Goal: Information Seeking & Learning: Learn about a topic

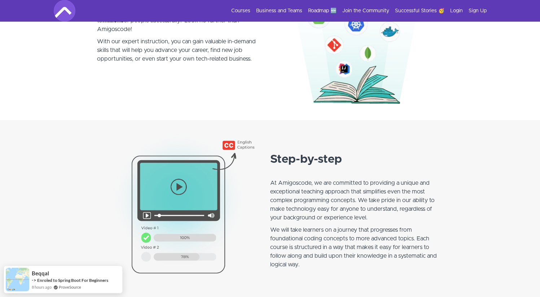
scroll to position [478, 0]
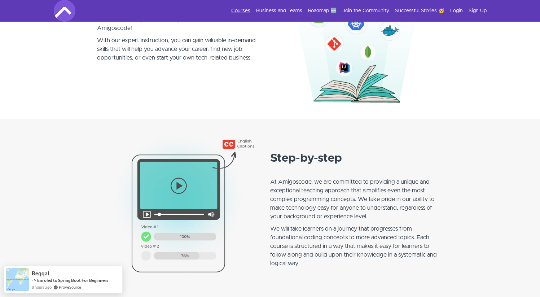
click at [249, 12] on link "Courses" at bounding box center [240, 10] width 19 height 7
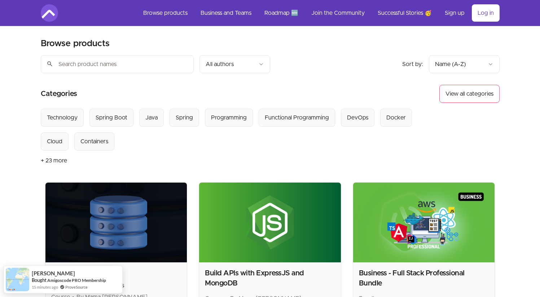
click at [84, 63] on input "search" at bounding box center [117, 64] width 153 height 18
paste input "Spring Boot Tutorial for Beginners"
type input "Spring Boot Tutorial for Beginners"
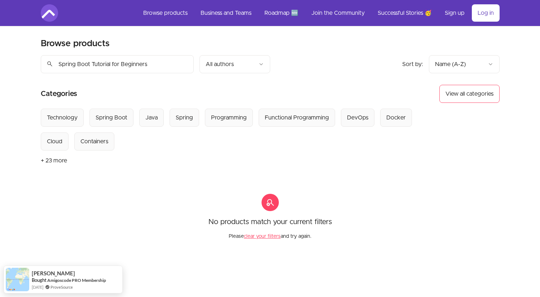
click at [185, 64] on input "Spring Boot Tutorial for Beginners" at bounding box center [117, 64] width 153 height 18
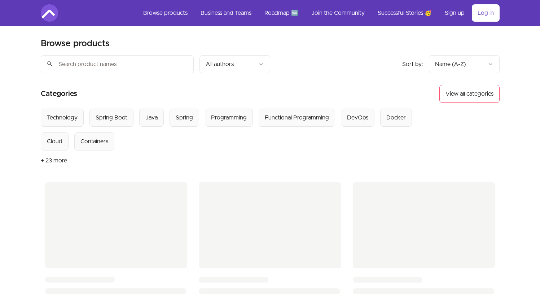
click at [149, 64] on input "search" at bounding box center [117, 64] width 153 height 18
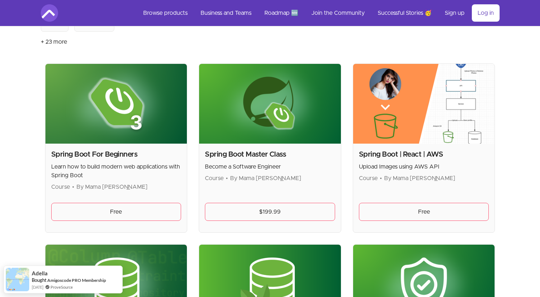
scroll to position [119, 0]
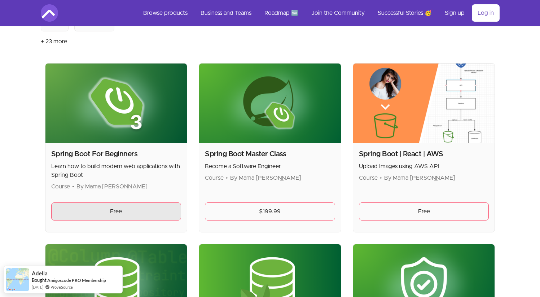
type input "Spring"
click at [119, 217] on link "Free" at bounding box center [116, 211] width 130 height 18
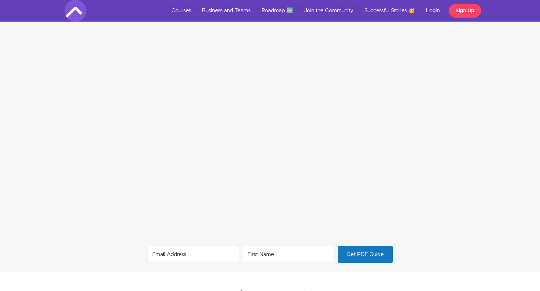
scroll to position [443, 0]
click at [194, 261] on input "Email Address" at bounding box center [194, 257] width 92 height 17
click at [186, 255] on input "Email Address" at bounding box center [194, 257] width 92 height 17
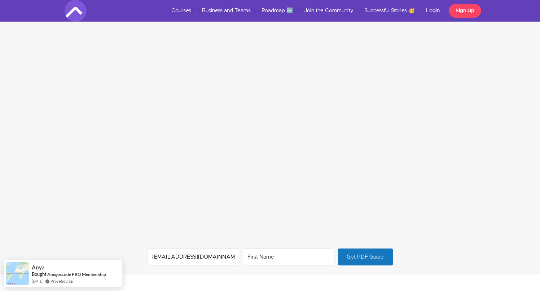
type input "hayashimotomori@gmail.com"
type input "O"
type input "DUY PANHARITH"
click at [362, 259] on span "Get PDF Guide" at bounding box center [365, 257] width 54 height 16
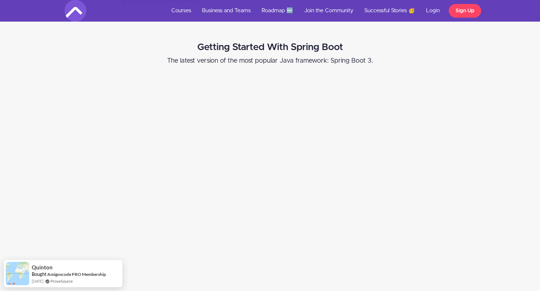
scroll to position [0, 0]
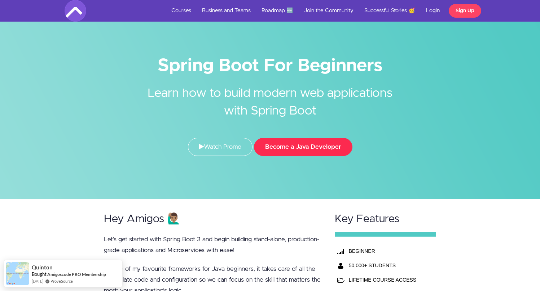
click at [281, 151] on button "Become a Java Developer" at bounding box center [303, 147] width 98 height 18
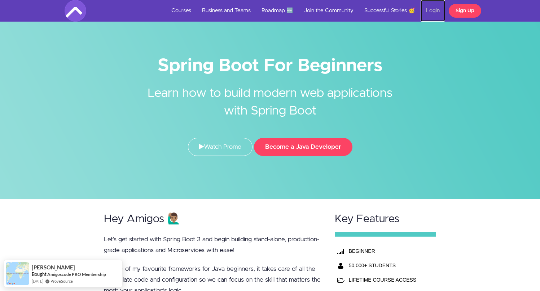
click at [429, 10] on link "Login" at bounding box center [433, 11] width 25 height 22
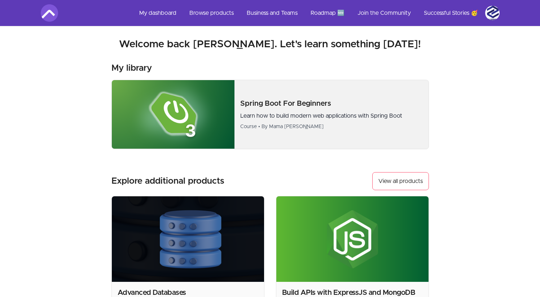
click at [234, 122] on img at bounding box center [173, 114] width 123 height 69
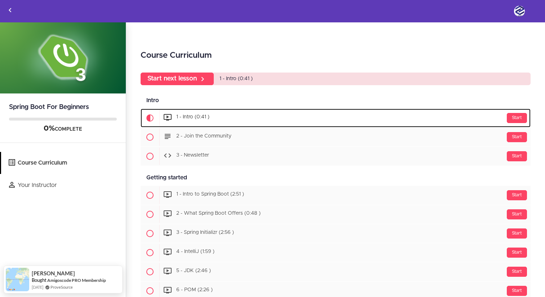
click at [168, 120] on use at bounding box center [168, 117] width 8 height 6
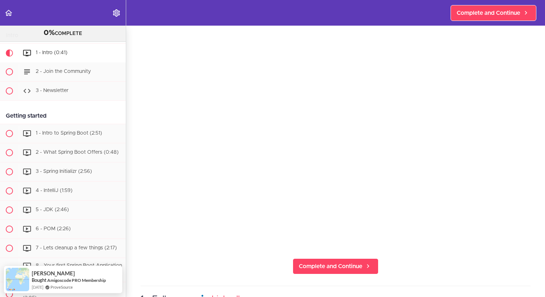
scroll to position [33, 0]
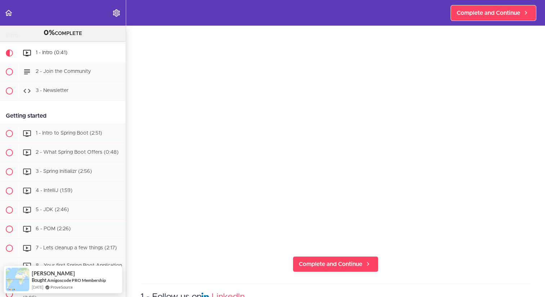
drag, startPoint x: 545, startPoint y: 73, endPoint x: 542, endPoint y: 92, distance: 19.7
click at [542, 92] on section "Spring Boot For Beginners 0% COMPLETE Intro 1 - Intro (0:41) 2 - Join the Commu…" at bounding box center [272, 161] width 545 height 271
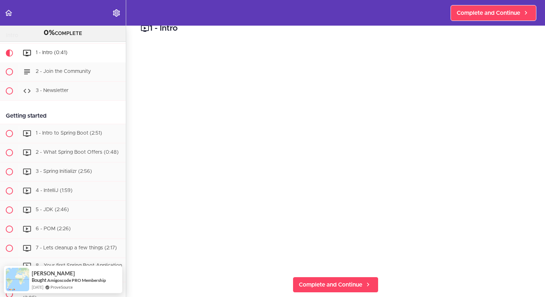
scroll to position [13, 0]
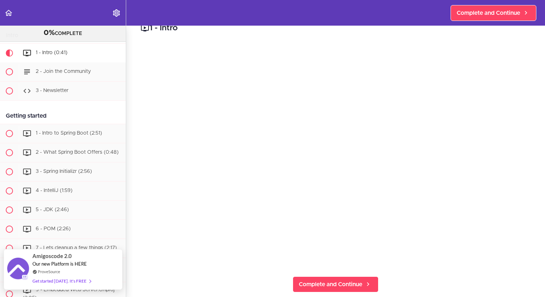
click at [72, 278] on div "Get started [DATE]. It's FREE" at bounding box center [61, 281] width 58 height 8
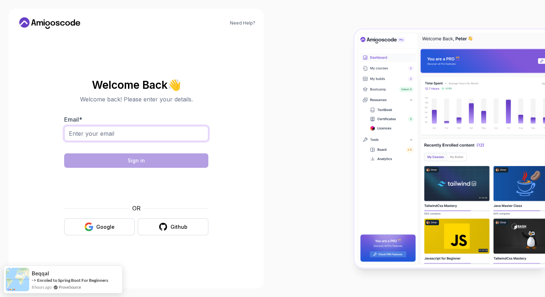
click at [114, 135] on input "Email *" at bounding box center [136, 133] width 144 height 15
type input "hayashimotomori@gmail.com"
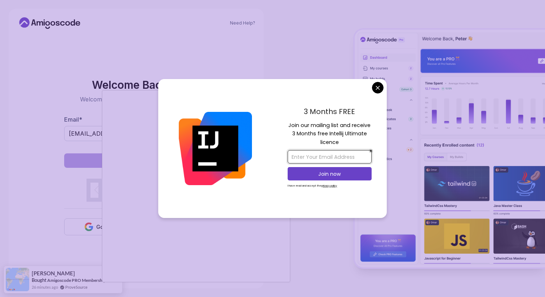
click at [337, 158] on input "email" at bounding box center [330, 156] width 84 height 13
type input "hayashimotomori@gmial.com"
click at [324, 175] on p "Join now" at bounding box center [330, 173] width 68 height 7
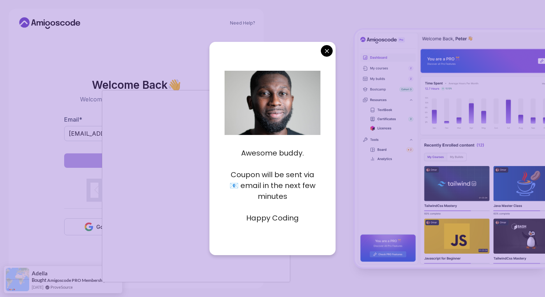
click at [312, 86] on img at bounding box center [270, 121] width 170 height 114
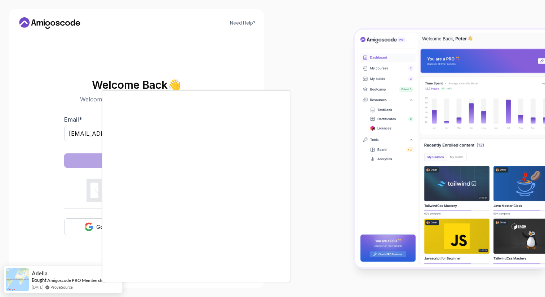
click at [327, 50] on body "Need Help? Welcome Back 👋 Welcome back! Please enter your details. Email * haya…" at bounding box center [272, 148] width 545 height 297
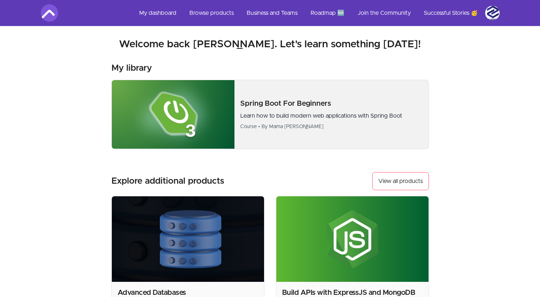
click at [138, 127] on img at bounding box center [173, 114] width 123 height 69
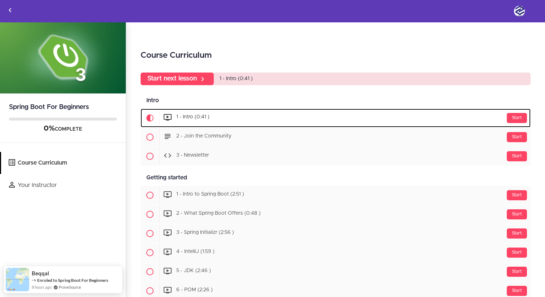
click at [158, 114] on span "Current item" at bounding box center [150, 118] width 19 height 19
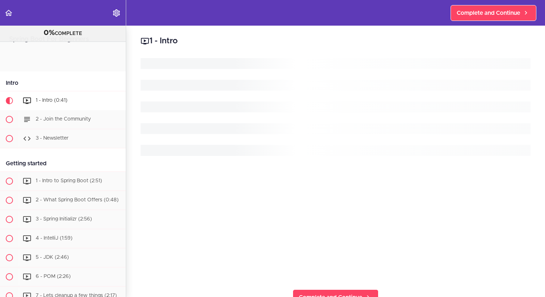
scroll to position [48, 0]
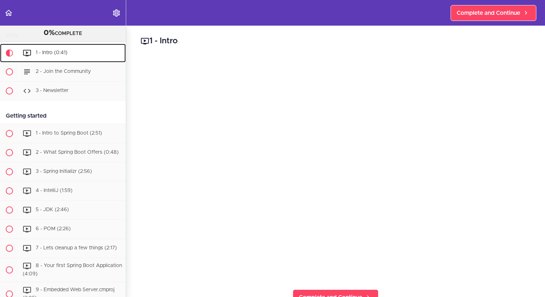
click at [52, 52] on span "1 - Intro (0:41)" at bounding box center [52, 52] width 32 height 5
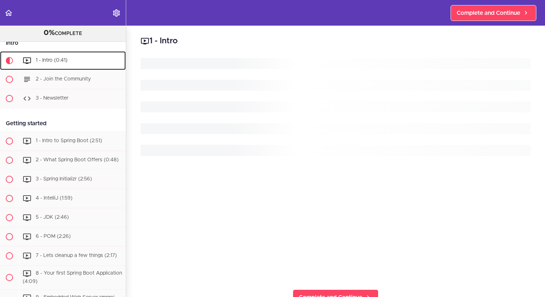
scroll to position [39, 0]
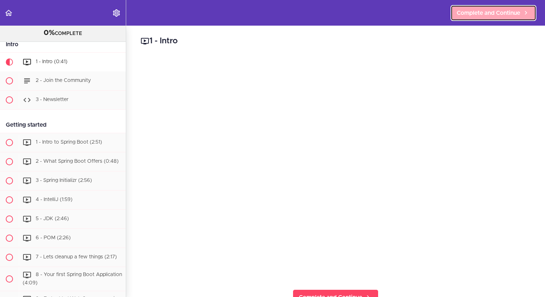
click at [495, 15] on span "Complete and Continue" at bounding box center [488, 13] width 63 height 9
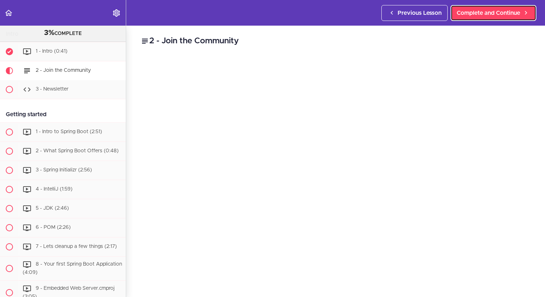
scroll to position [58, 0]
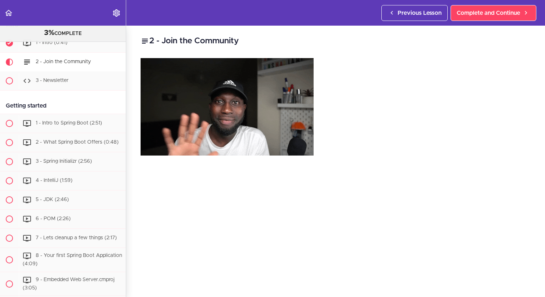
click at [223, 102] on img at bounding box center [227, 106] width 173 height 97
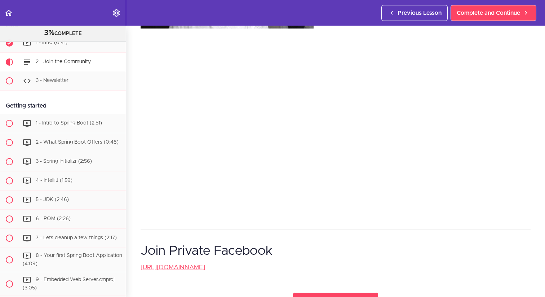
scroll to position [189, 0]
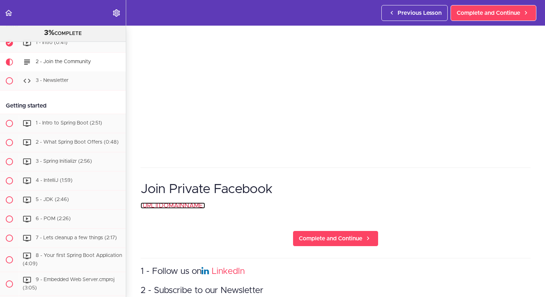
click at [187, 206] on link "https://www.facebook.com/groups/amigoscode" at bounding box center [173, 205] width 65 height 6
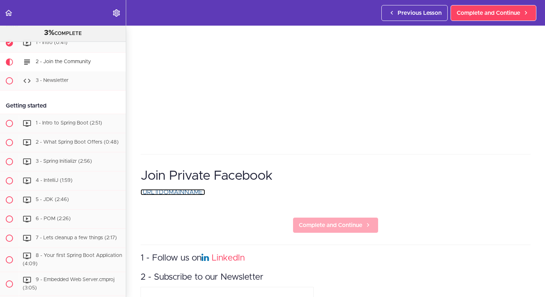
scroll to position [295, 0]
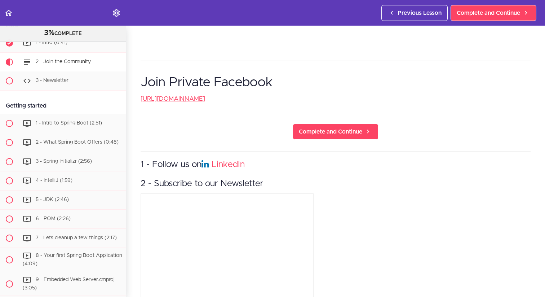
drag, startPoint x: 155, startPoint y: 184, endPoint x: 297, endPoint y: 184, distance: 142.1
click at [297, 184] on h3 "2 - Subscribe to our Newsletter" at bounding box center [336, 184] width 390 height 12
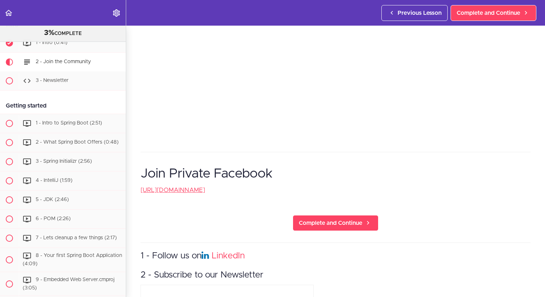
scroll to position [205, 0]
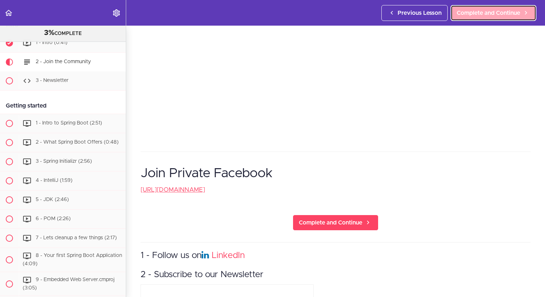
click at [500, 12] on span "Complete and Continue" at bounding box center [488, 13] width 63 height 9
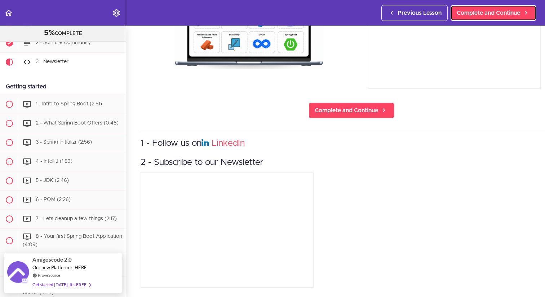
scroll to position [122, 0]
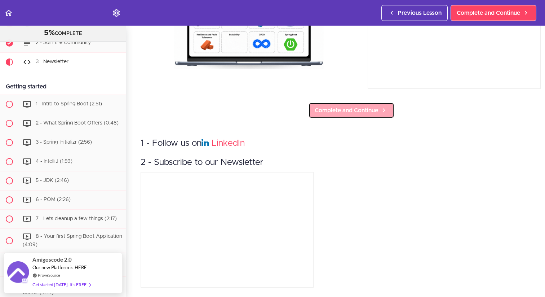
click at [348, 106] on span "Complete and Continue" at bounding box center [346, 110] width 63 height 9
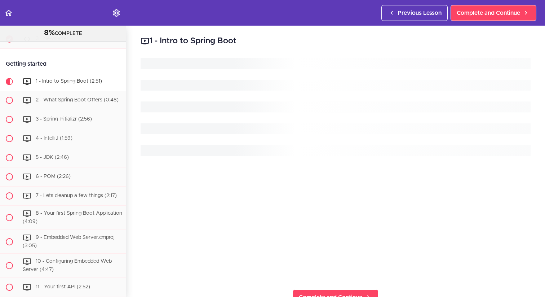
scroll to position [119, 0]
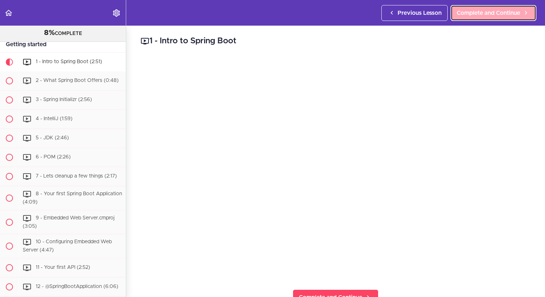
click at [509, 12] on span "Complete and Continue" at bounding box center [488, 13] width 63 height 9
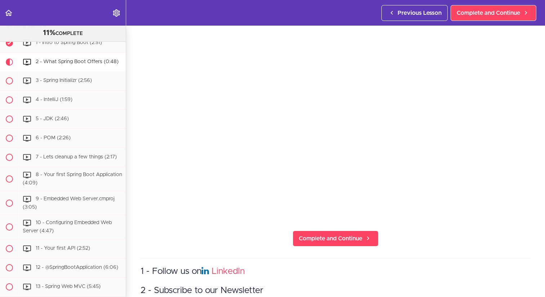
scroll to position [55, 0]
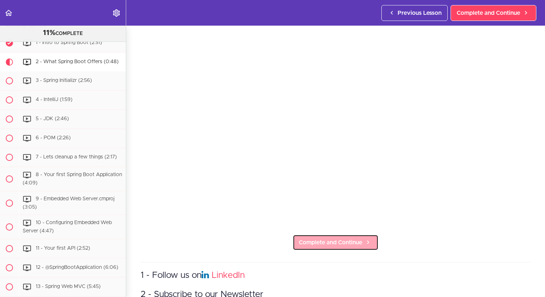
click at [312, 240] on span "Complete and Continue" at bounding box center [330, 242] width 63 height 9
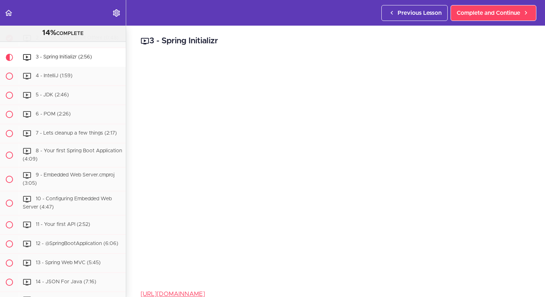
scroll to position [1, 0]
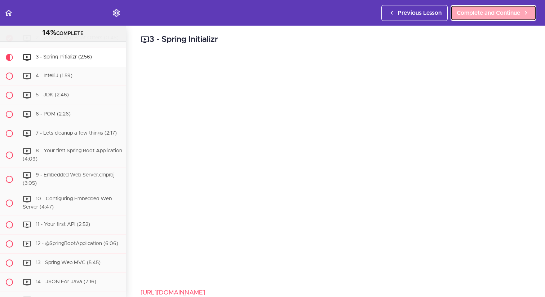
click at [465, 17] on link "Complete and Continue" at bounding box center [494, 13] width 86 height 16
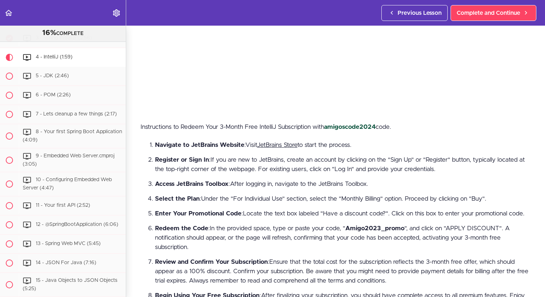
scroll to position [170, 0]
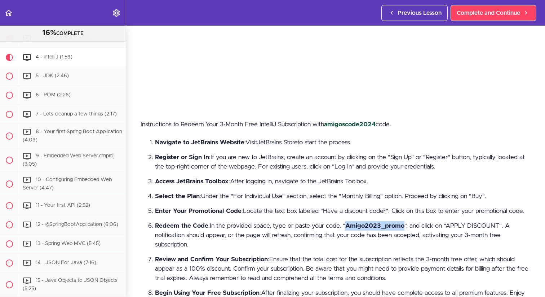
drag, startPoint x: 347, startPoint y: 230, endPoint x: 403, endPoint y: 233, distance: 56.3
click at [403, 229] on strong "Amigo2023_promo" at bounding box center [375, 226] width 59 height 6
copy strong "Amigo2023_promo"
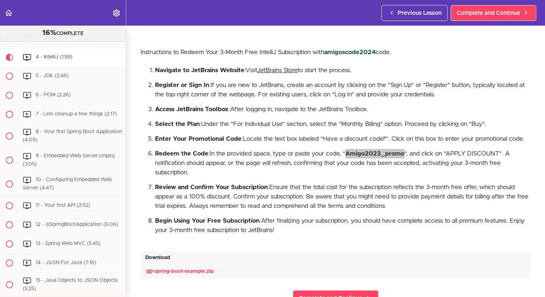
scroll to position [259, 0]
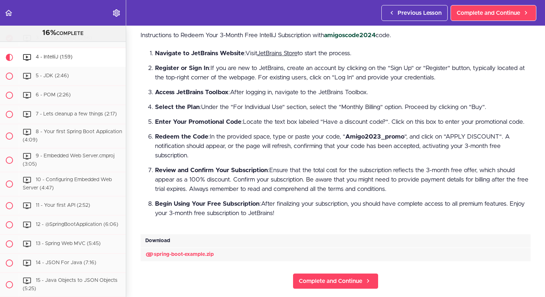
click at [382, 186] on li "Review and Confirm Your Subscription : Ensure that the total cost for the subsc…" at bounding box center [343, 180] width 376 height 28
drag, startPoint x: 348, startPoint y: 143, endPoint x: 404, endPoint y: 145, distance: 56.7
click at [404, 140] on strong "Amigo2023_promo" at bounding box center [375, 136] width 59 height 6
copy strong "Amigo2023_promo"
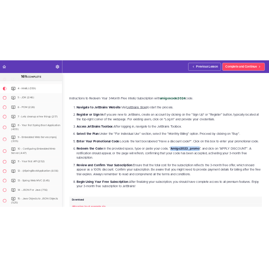
scroll to position [218, 0]
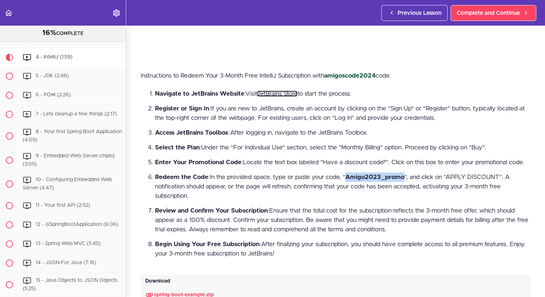
click at [280, 92] on link "JetBrains Store" at bounding box center [277, 94] width 40 height 6
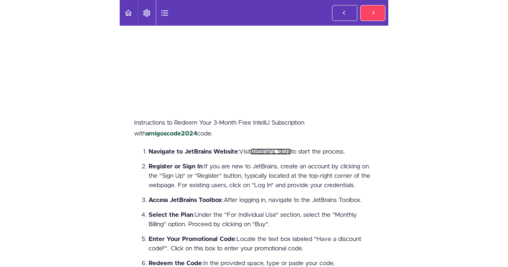
scroll to position [105, 0]
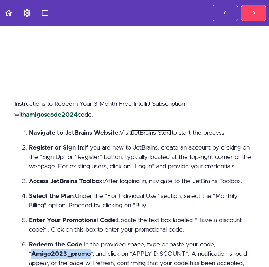
click at [160, 131] on link "JetBrains Store" at bounding box center [151, 132] width 40 height 6
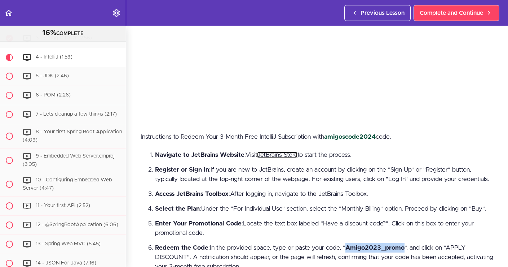
scroll to position [137, 0]
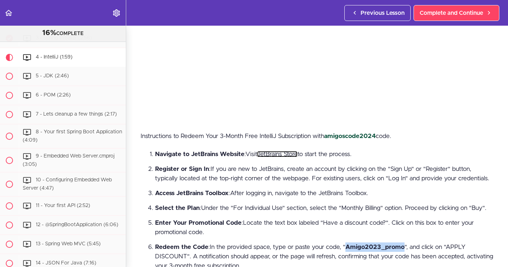
click at [285, 151] on link "JetBrains Store" at bounding box center [277, 154] width 40 height 6
drag, startPoint x: 251, startPoint y: 197, endPoint x: 407, endPoint y: 184, distance: 156.7
click at [391, 198] on li "Access JetBrains Toolbox : After logging in, navigate to the JetBrains Toolbox." at bounding box center [324, 192] width 339 height 9
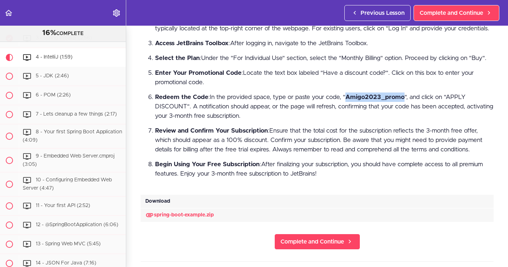
scroll to position [290, 0]
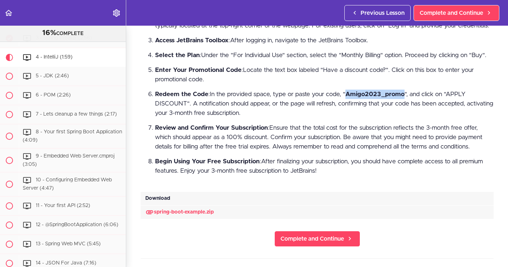
drag, startPoint x: 347, startPoint y: 101, endPoint x: 403, endPoint y: 104, distance: 56.4
click at [403, 104] on li "Redeem the Code : In the provided space, type or paste your code, " Amigo2023_p…" at bounding box center [324, 103] width 339 height 28
copy strong "Amigo2023_promo"
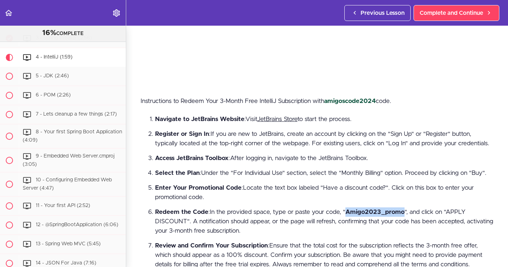
scroll to position [173, 0]
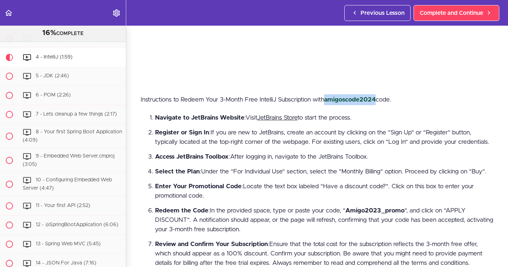
drag, startPoint x: 329, startPoint y: 95, endPoint x: 378, endPoint y: 96, distance: 49.1
click at [376, 96] on strong "amigoscode2024" at bounding box center [350, 99] width 52 height 6
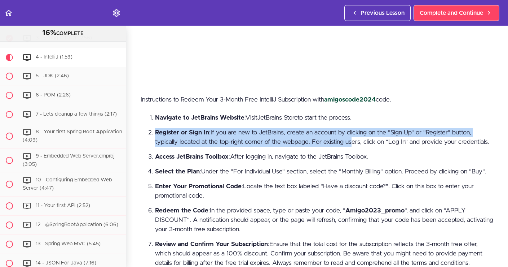
drag, startPoint x: 156, startPoint y: 129, endPoint x: 347, endPoint y: 134, distance: 191.2
click at [347, 135] on li "Register or Sign In : If you are new to JetBrains, create an account by clickin…" at bounding box center [324, 137] width 339 height 19
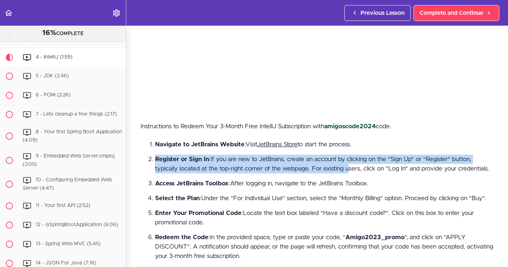
scroll to position [148, 0]
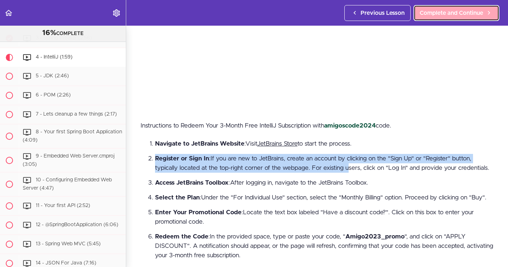
click at [451, 11] on span "Complete and Continue" at bounding box center [451, 13] width 63 height 9
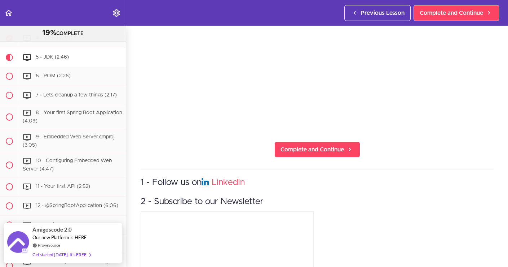
scroll to position [132, 0]
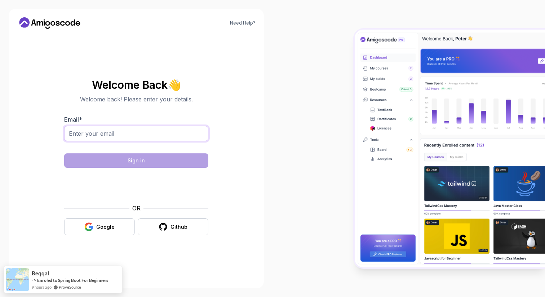
click at [133, 137] on input "Email *" at bounding box center [136, 133] width 144 height 15
type input "hayashimotomori@gmail.com"
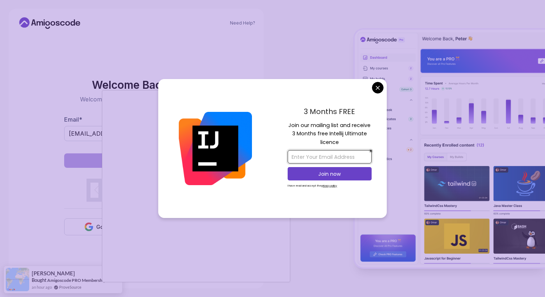
click at [301, 158] on input "email" at bounding box center [330, 156] width 84 height 13
type input "hayashimotomori@gmial.com"
click at [317, 172] on p "Join now" at bounding box center [330, 173] width 68 height 7
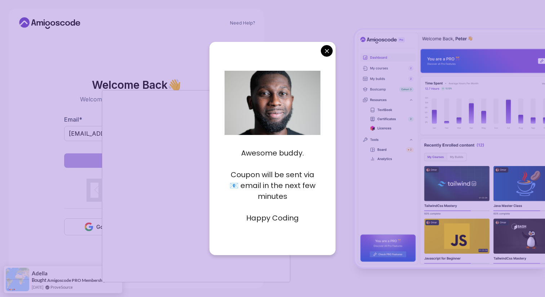
click at [315, 190] on p "Coupon will be sent via 📧 email in the next few minutes" at bounding box center [273, 185] width 96 height 32
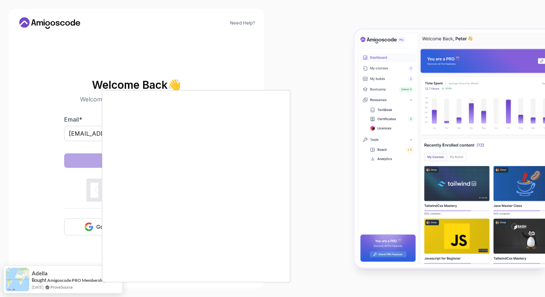
click at [326, 50] on body "Need Help? Welcome Back 👋 Welcome back! Please enter your details. Email * haya…" at bounding box center [272, 148] width 545 height 297
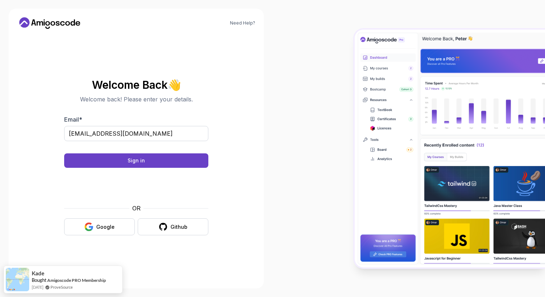
click at [266, 273] on div "Need Help? Welcome Back 👋 Welcome back! Please enter your details. Email * haya…" at bounding box center [136, 148] width 273 height 297
click at [150, 161] on button "Sign in" at bounding box center [136, 160] width 144 height 14
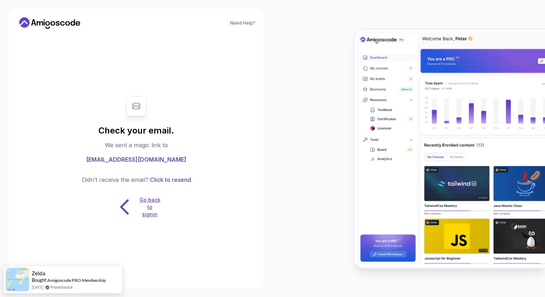
click at [150, 216] on p "Go back to signin" at bounding box center [150, 207] width 22 height 22
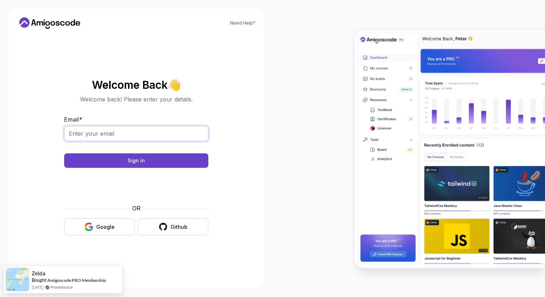
click at [135, 136] on input "Email *" at bounding box center [136, 133] width 144 height 15
type input "hayashimotomori@gmail.com"
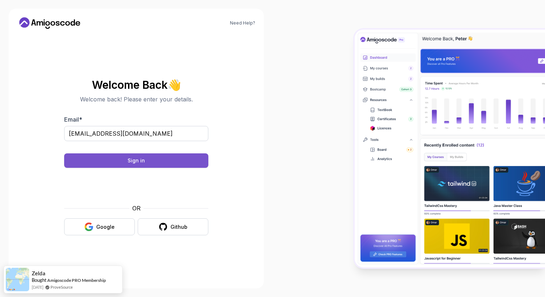
click at [147, 166] on button "Sign in" at bounding box center [136, 160] width 144 height 14
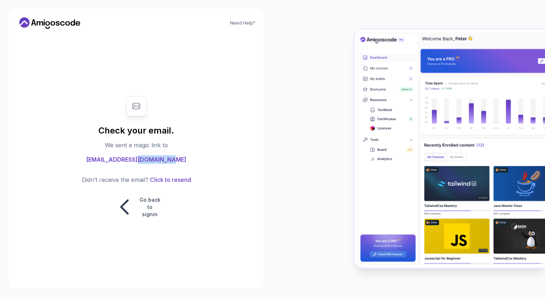
click at [144, 166] on div "Check your email. We sent a magic link to hayashimotomori@gmail.com Didn’t rece…" at bounding box center [136, 157] width 144 height 137
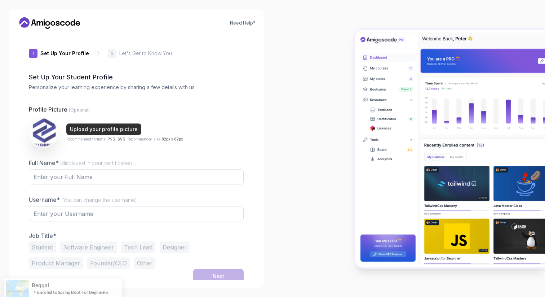
type input "sharpweasel81d80"
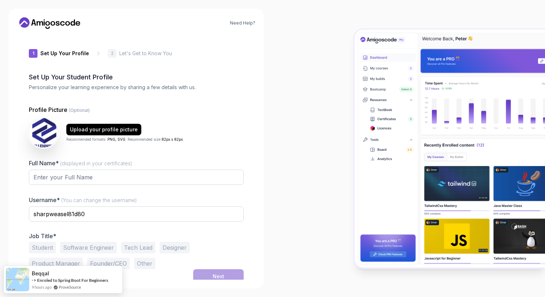
click at [52, 141] on img at bounding box center [43, 133] width 30 height 30
click at [109, 130] on div "Upload your profile picture" at bounding box center [104, 129] width 68 height 7
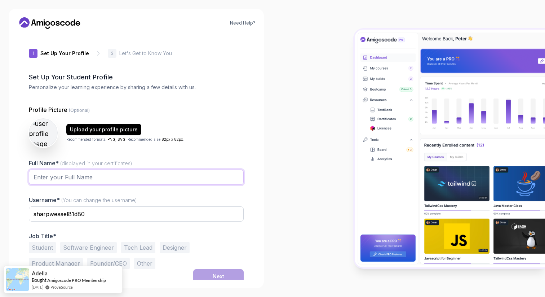
click at [75, 176] on input "Full Name* (displayed in your certificates)" at bounding box center [136, 177] width 215 height 15
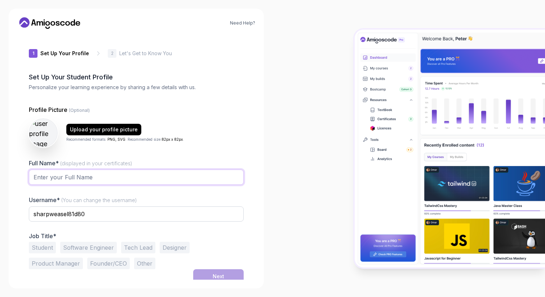
type input "[PERSON_NAME]"
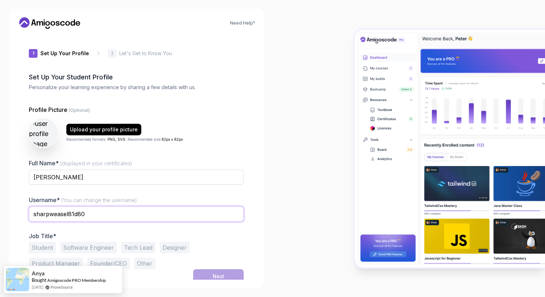
drag, startPoint x: 90, startPoint y: 215, endPoint x: 17, endPoint y: 211, distance: 73.0
click at [17, 211] on div "1 Set Up Your Profile 1 Set Up Your Profile 2 Let's Get to Know You Set Up Your…" at bounding box center [136, 157] width 238 height 245
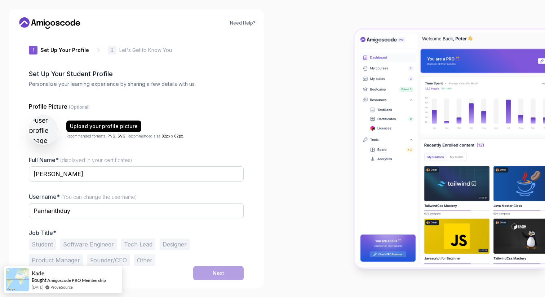
scroll to position [4, 0]
click at [37, 210] on input "Panharithduy" at bounding box center [136, 209] width 215 height 15
click at [88, 207] on input "panharithduy" at bounding box center [136, 209] width 215 height 15
type input "panharithduy8"
click at [48, 247] on button "Student" at bounding box center [42, 244] width 27 height 12
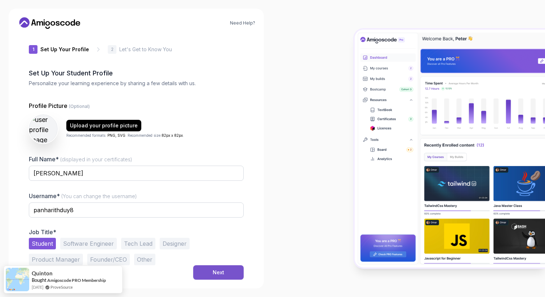
click at [227, 273] on button "Next" at bounding box center [218, 272] width 50 height 14
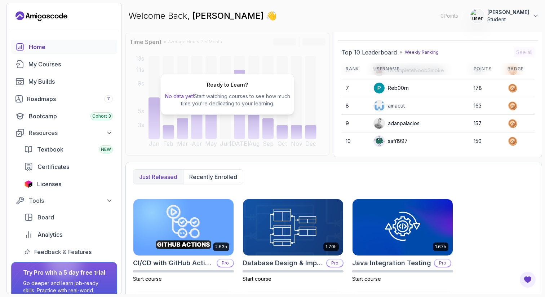
scroll to position [146, 0]
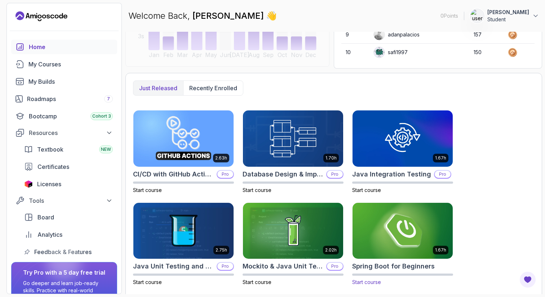
click at [392, 235] on img at bounding box center [402, 230] width 105 height 59
click at [363, 283] on span "Start course" at bounding box center [366, 282] width 29 height 6
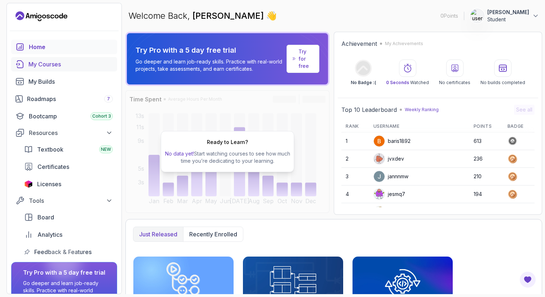
click at [36, 63] on div "My Courses" at bounding box center [70, 64] width 84 height 9
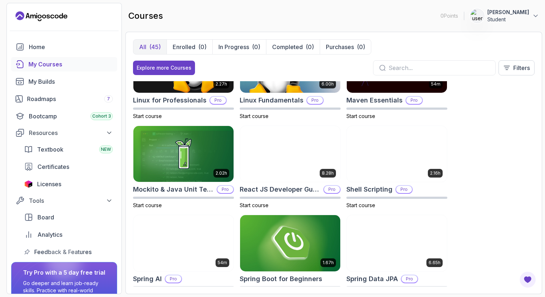
scroll to position [1083, 0]
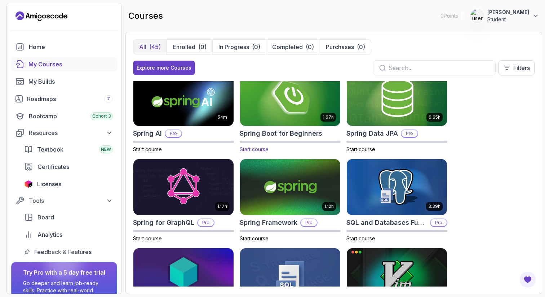
click at [277, 121] on img at bounding box center [290, 97] width 105 height 59
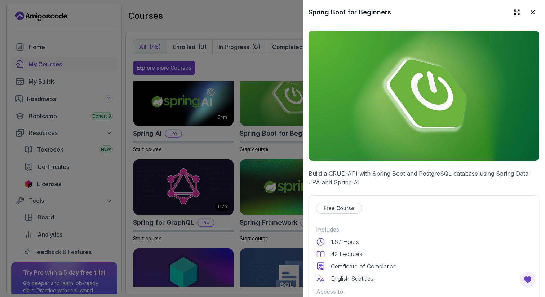
click at [336, 208] on p "Free Course" at bounding box center [339, 208] width 31 height 7
click at [335, 208] on p "Free Course" at bounding box center [339, 208] width 31 height 7
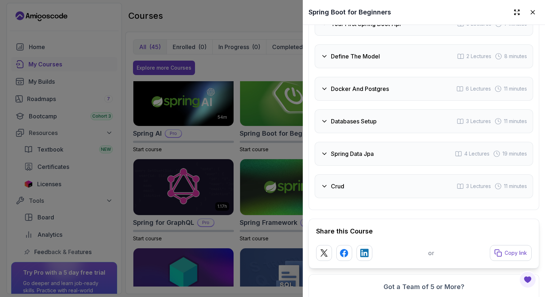
scroll to position [1323, 0]
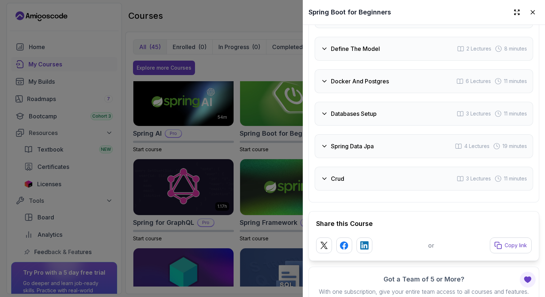
click at [253, 64] on div at bounding box center [272, 148] width 545 height 297
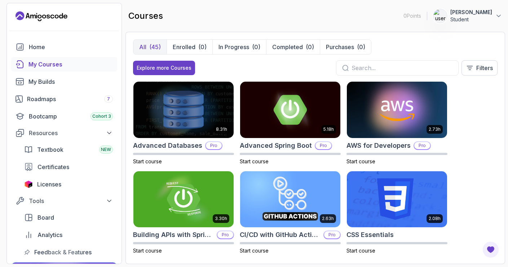
scroll to position [1083, 0]
